Goal: Task Accomplishment & Management: Manage account settings

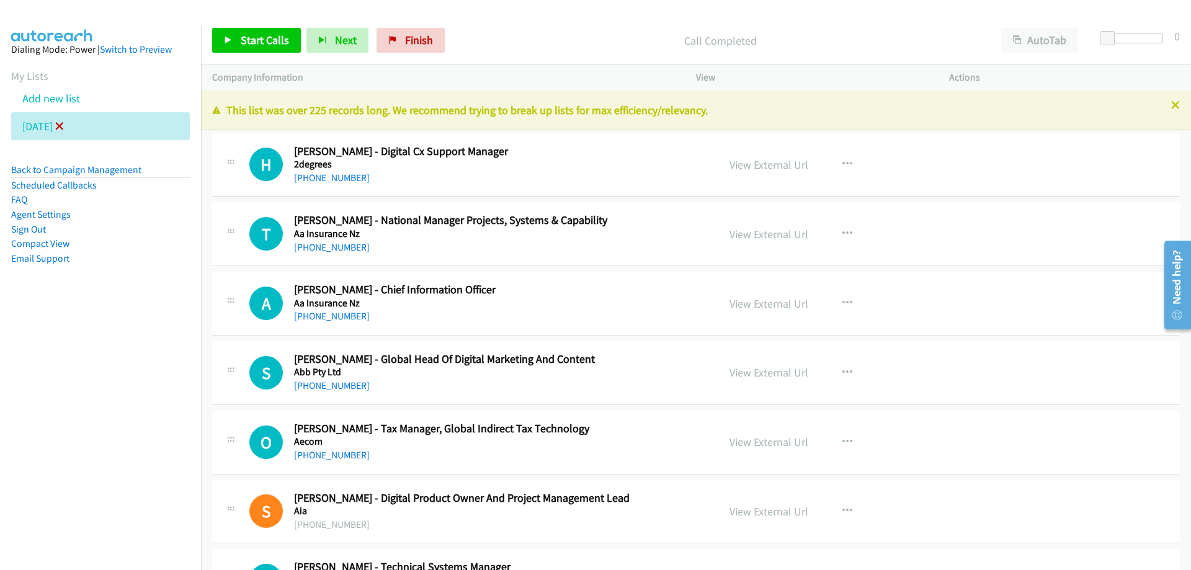
click at [64, 128] on icon at bounding box center [59, 127] width 9 height 9
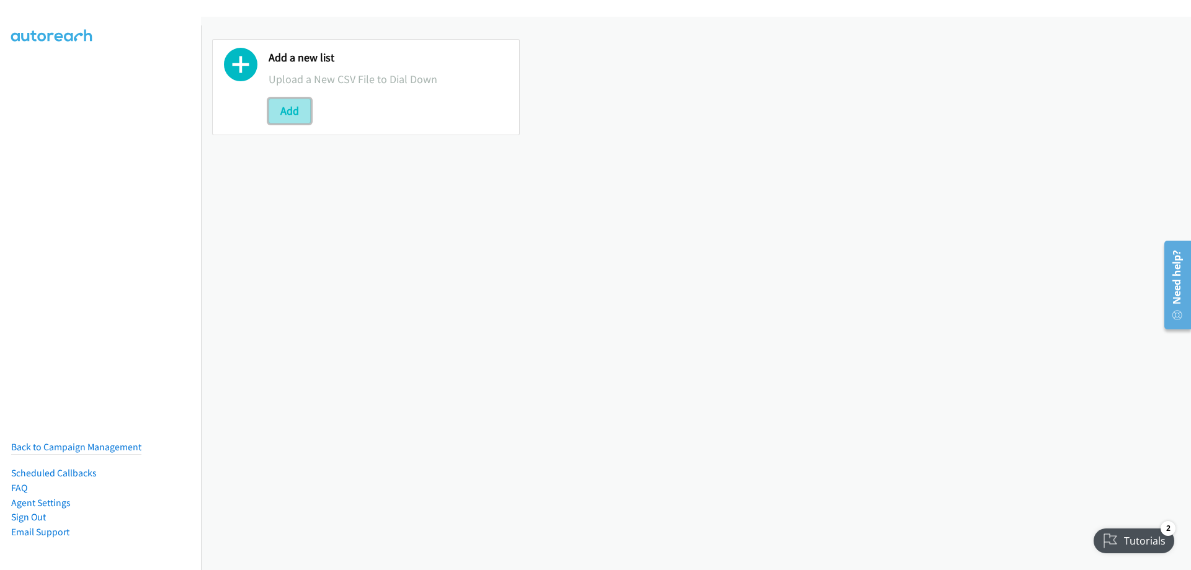
click at [287, 116] on button "Add" at bounding box center [290, 111] width 42 height 25
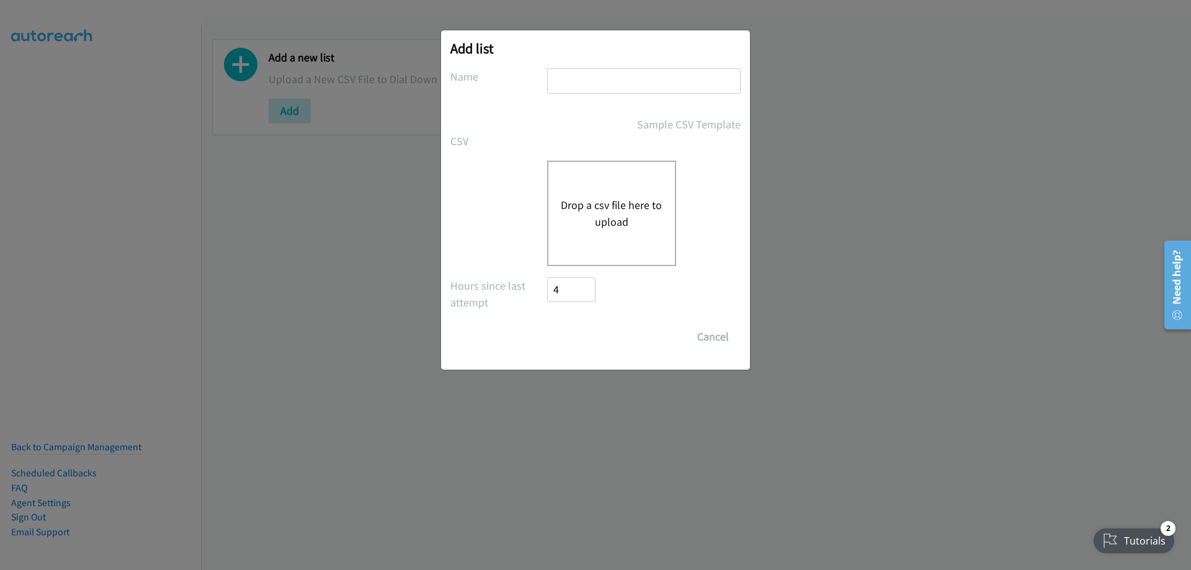
click at [601, 84] on input "text" at bounding box center [644, 80] width 194 height 25
type input "Thursday 2"
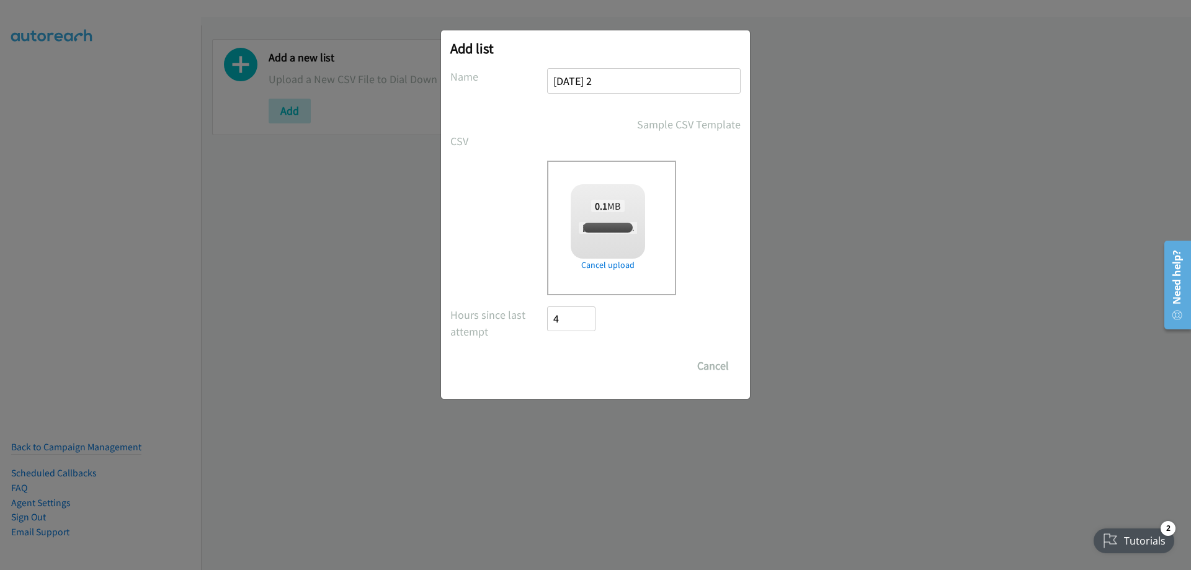
checkbox input "true"
click at [586, 373] on input "Save List" at bounding box center [579, 366] width 65 height 25
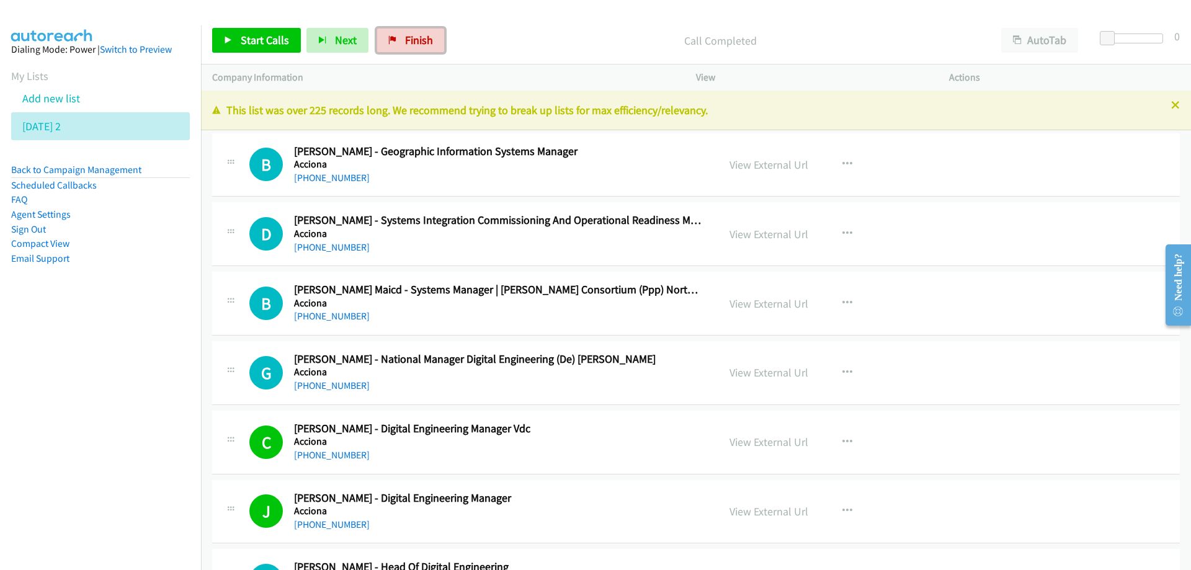
drag, startPoint x: 400, startPoint y: 34, endPoint x: 656, endPoint y: 42, distance: 257.0
click at [400, 34] on link "Finish" at bounding box center [411, 40] width 68 height 25
